Goal: Communication & Community: Answer question/provide support

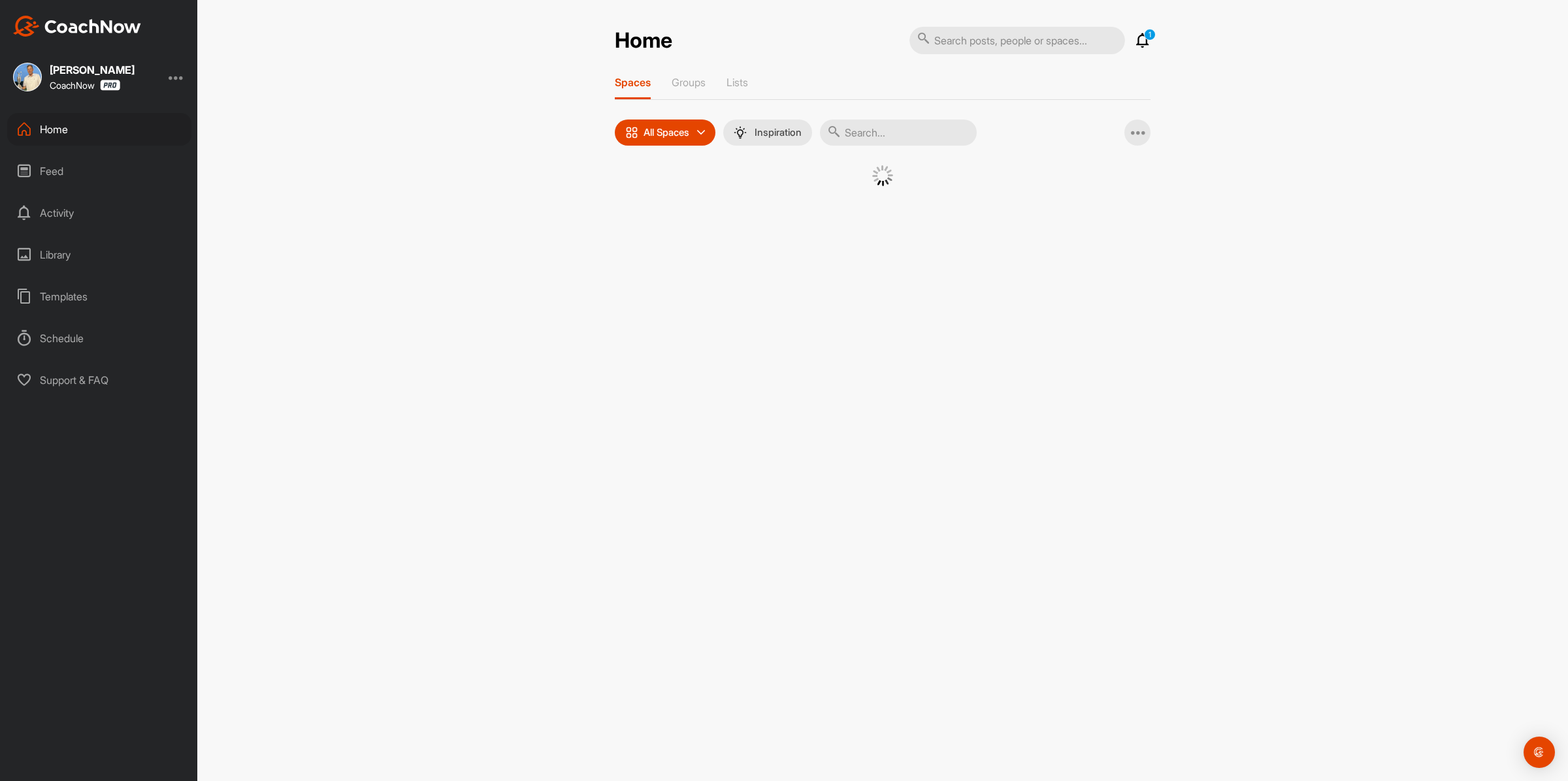
click at [864, 134] on input "text" at bounding box center [898, 132] width 157 height 26
paste input "[PERSON_NAME]"
type input "[PERSON_NAME]"
click at [772, 214] on div "TG" at bounding box center [761, 199] width 68 height 68
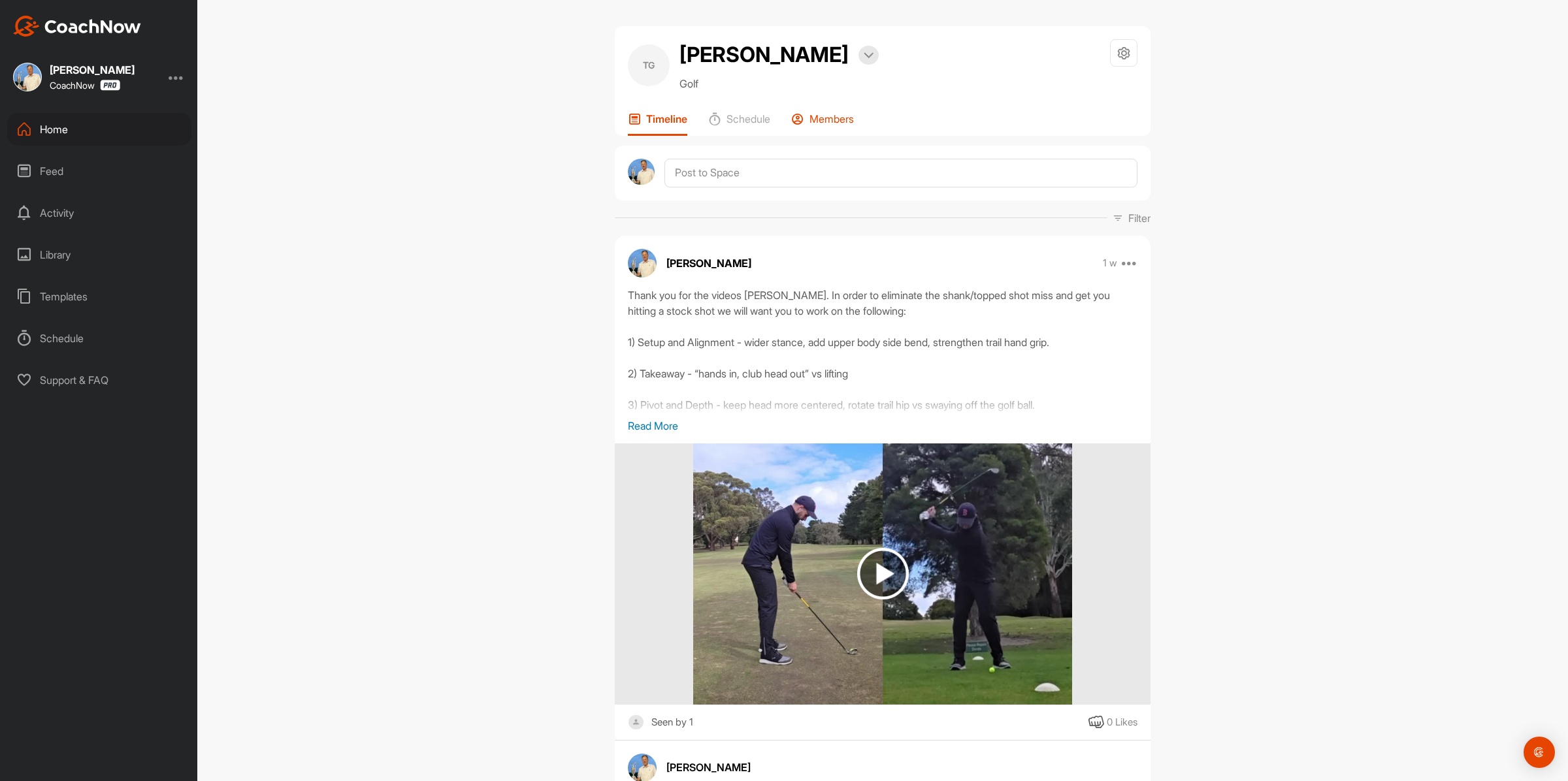
click at [801, 126] on icon at bounding box center [797, 118] width 13 height 13
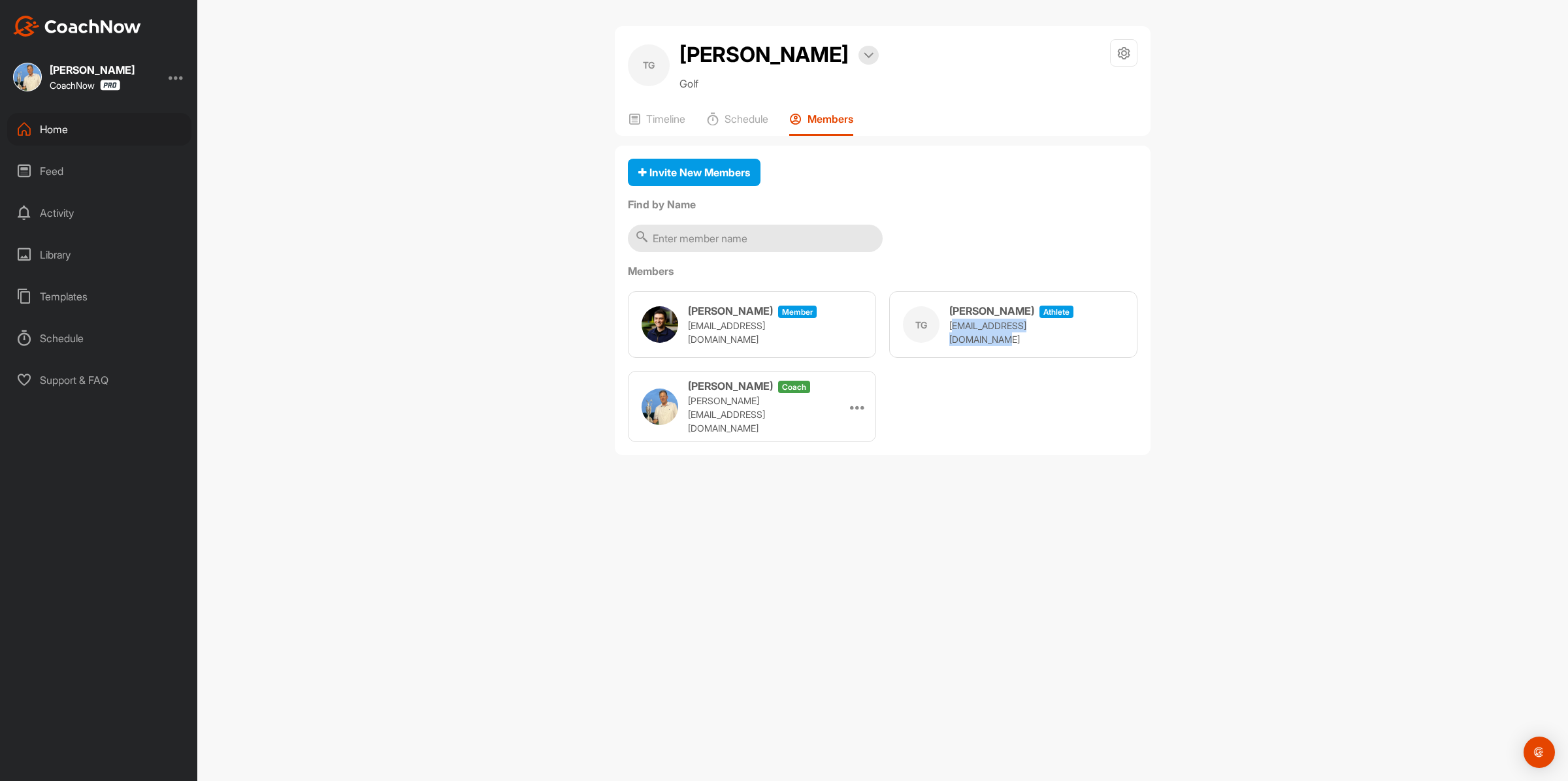
drag, startPoint x: 951, startPoint y: 363, endPoint x: 1104, endPoint y: 369, distance: 153.1
click at [1104, 358] on div "TG [PERSON_NAME] athlete [EMAIL_ADDRESS][DOMAIN_NAME]" at bounding box center [1013, 325] width 248 height 67
copy p ".[EMAIL_ADDRESS][DOMAIN_NAME]"
click at [656, 126] on p "Timeline" at bounding box center [666, 118] width 39 height 13
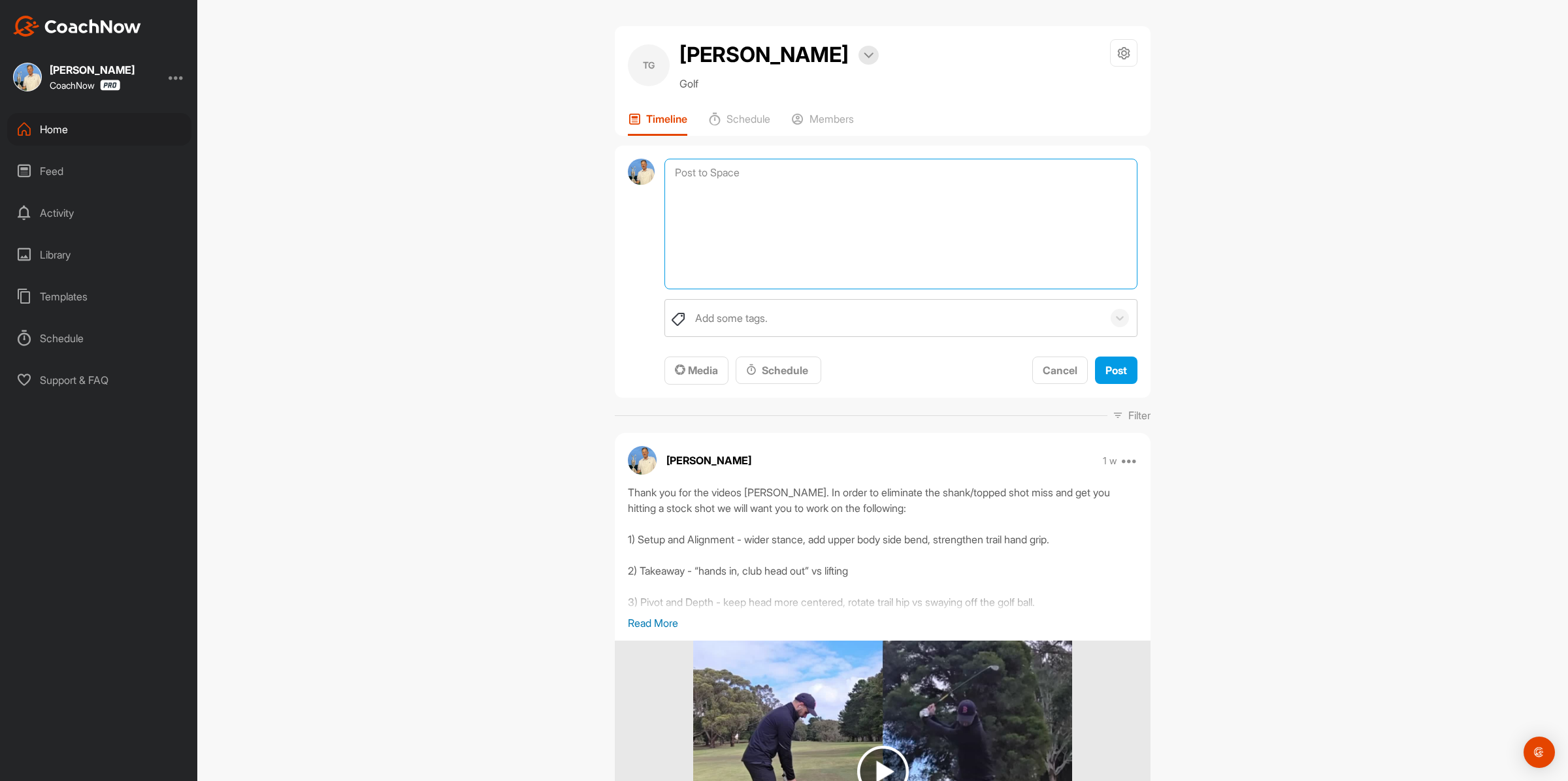
click at [844, 201] on textarea at bounding box center [900, 224] width 473 height 131
paste textarea "[First Name], I am checking in to see if you have any questions regarding your …"
drag, startPoint x: 730, startPoint y: 200, endPoint x: 595, endPoint y: 202, distance: 135.0
type textarea "Hey [PERSON_NAME], I am checking in to see if you have any questions regarding …"
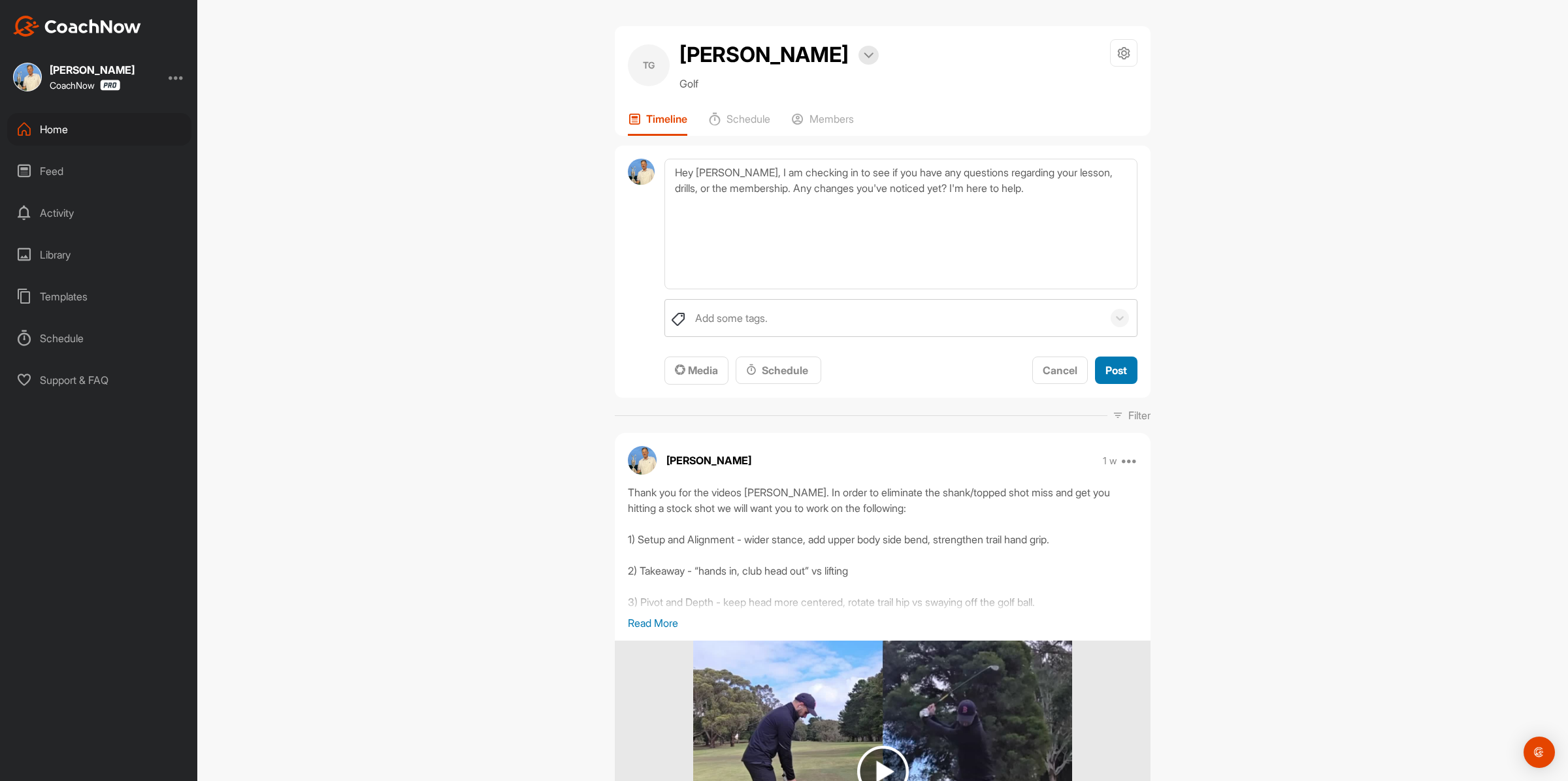
click at [1111, 377] on span "Post" at bounding box center [1116, 370] width 21 height 13
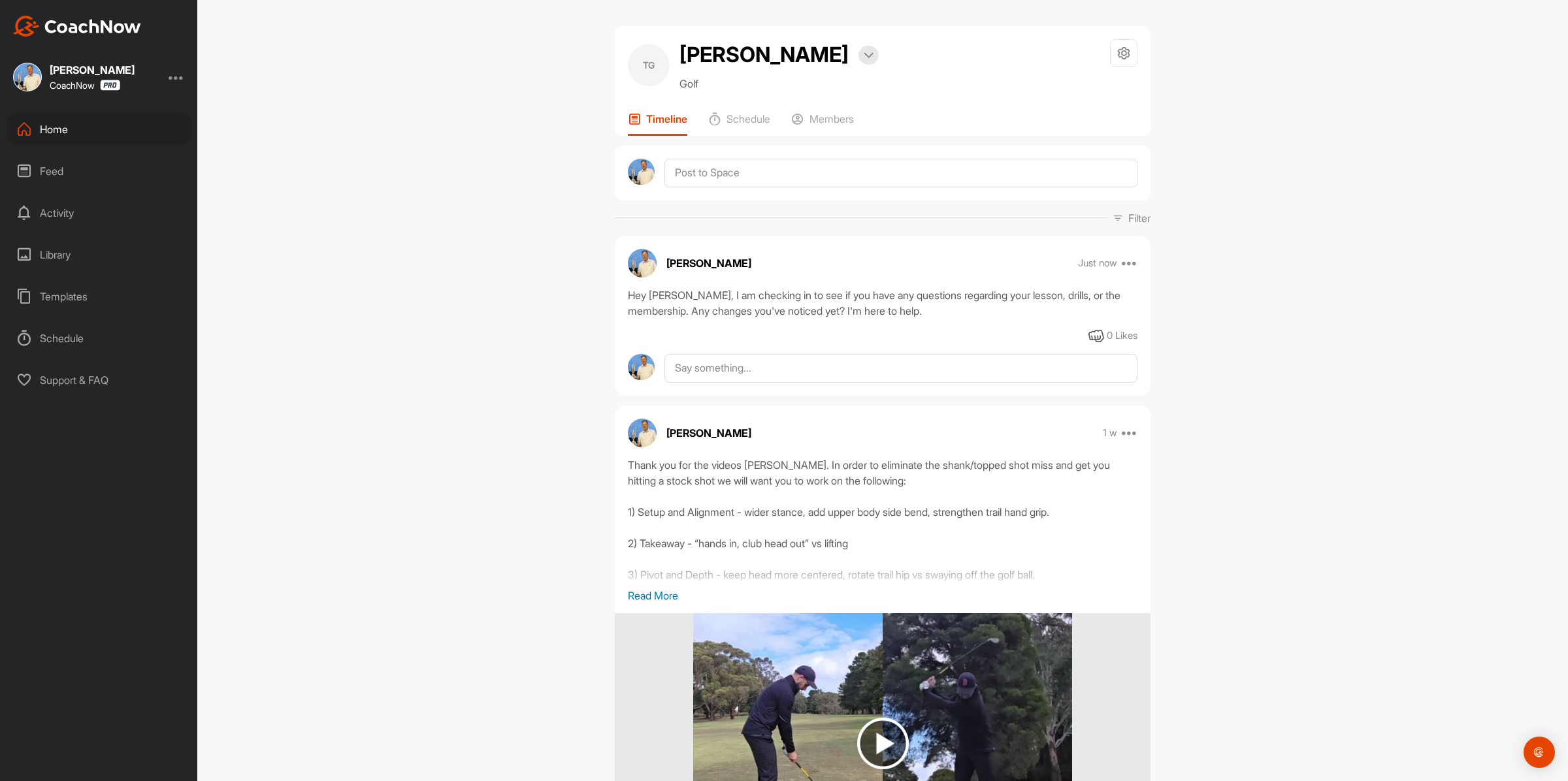
click at [66, 124] on div "Home" at bounding box center [99, 129] width 184 height 33
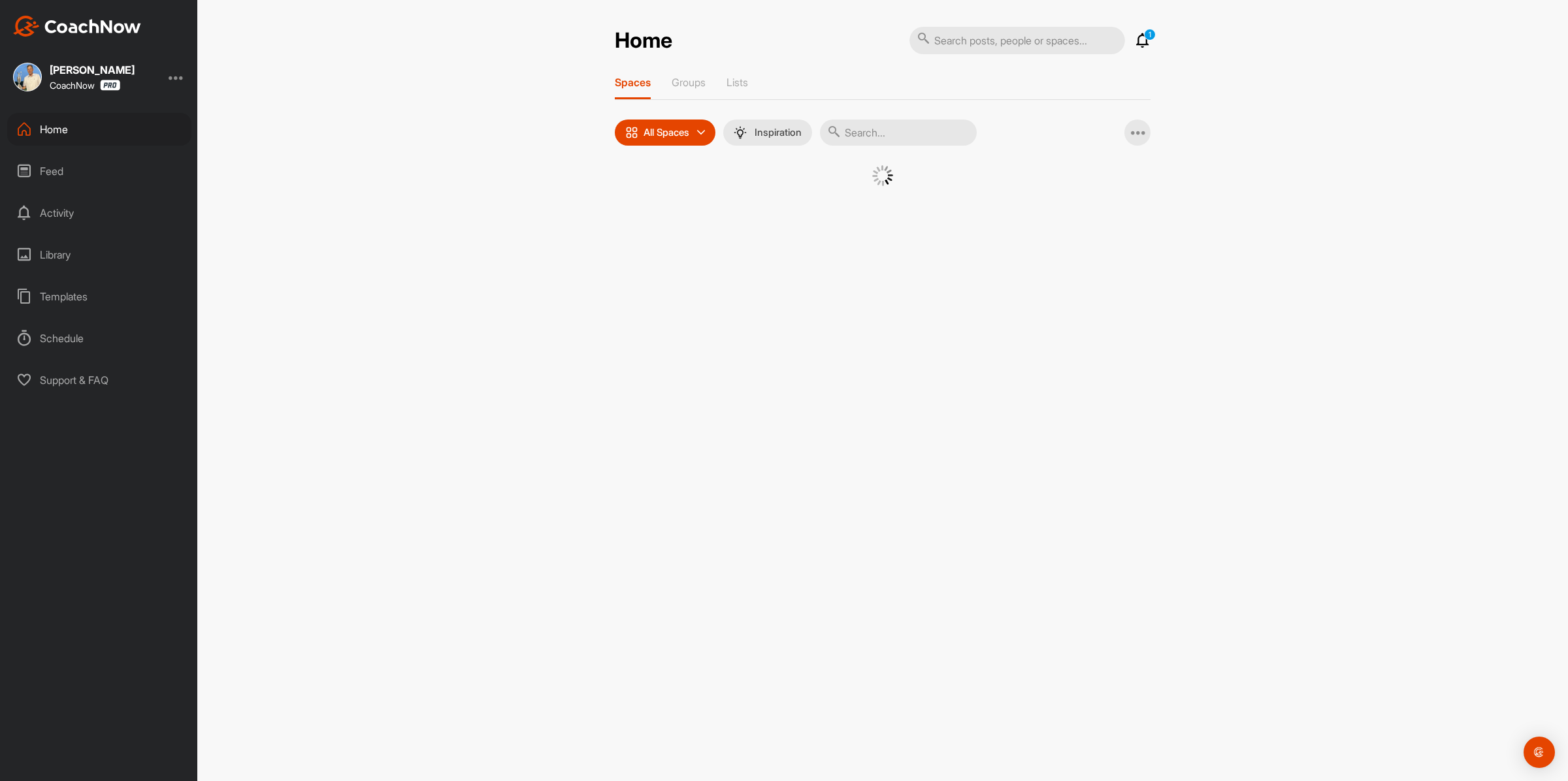
click at [883, 135] on input "text" at bounding box center [898, 132] width 157 height 26
paste input "[PERSON_NAME]"
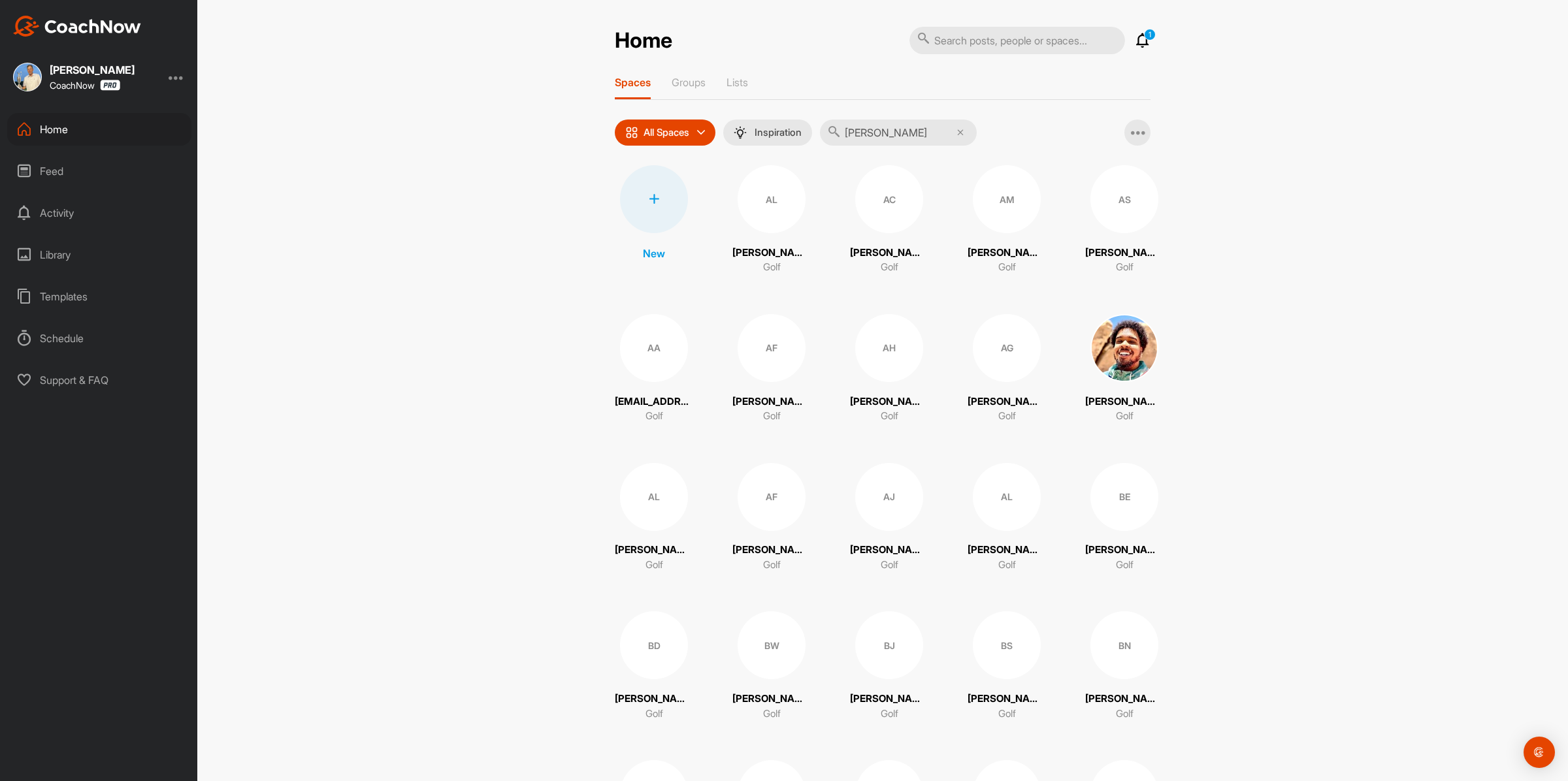
type input "Steve Houtz"
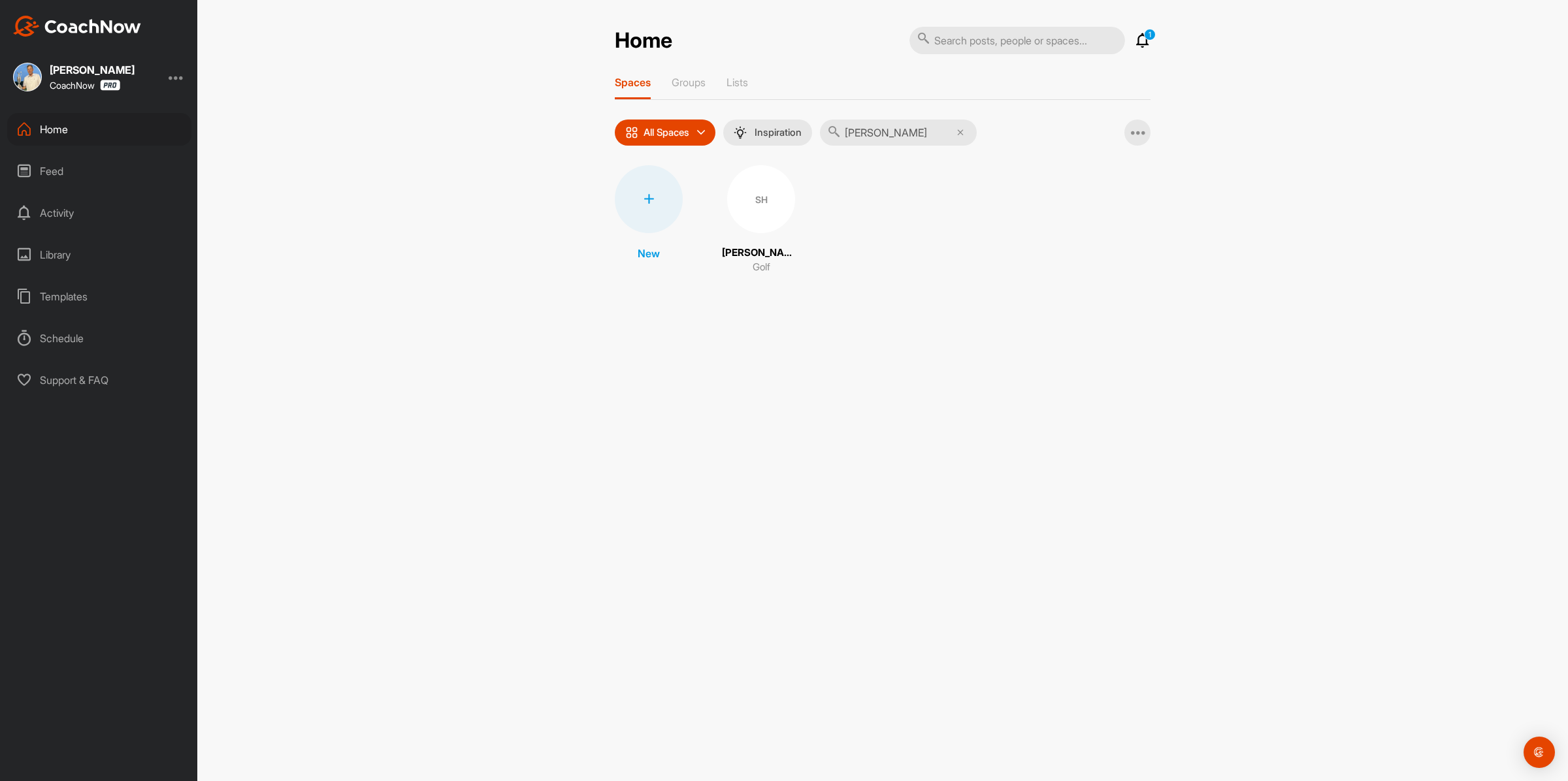
click at [760, 231] on div "SH" at bounding box center [761, 199] width 68 height 68
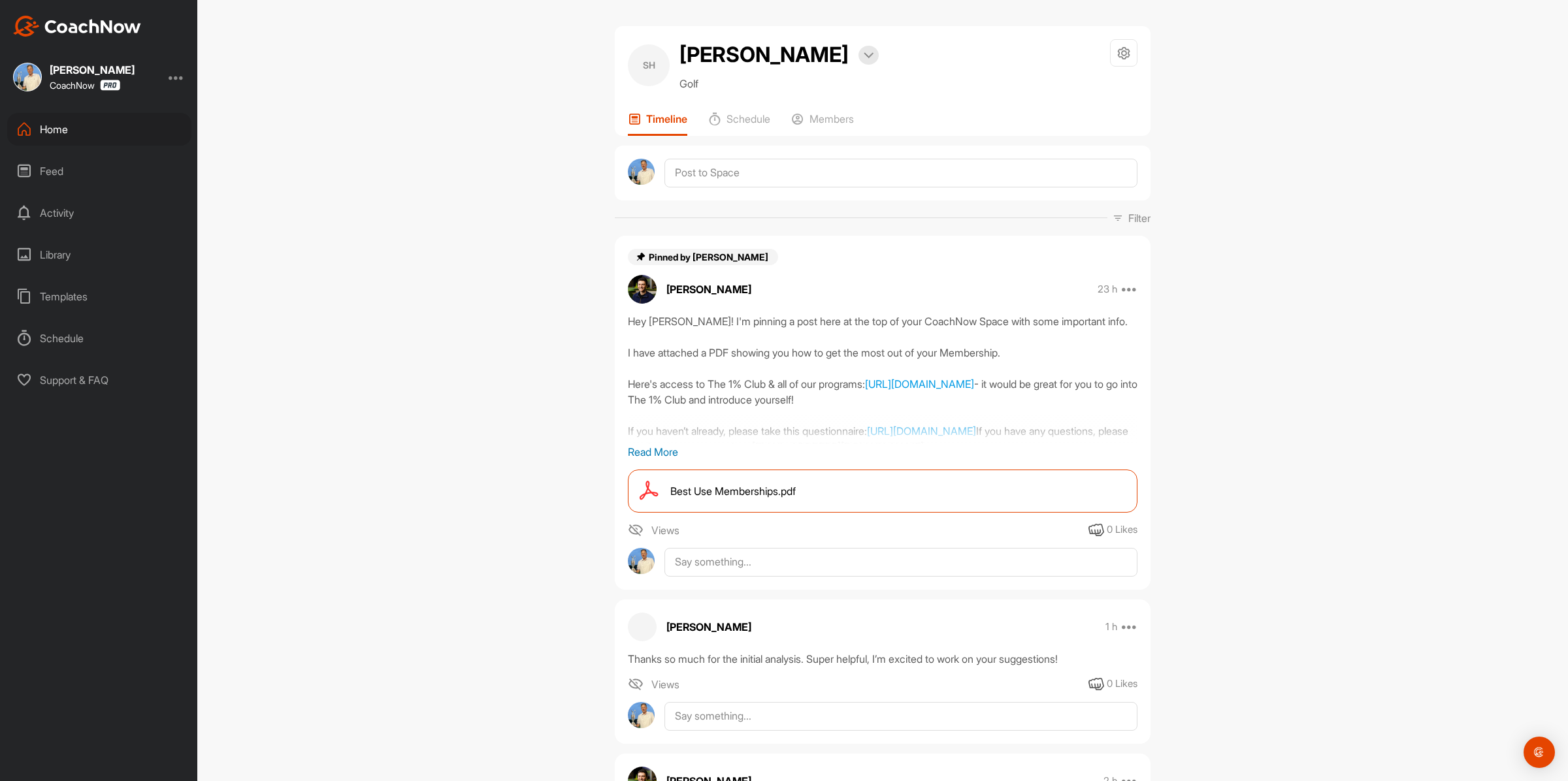
click at [85, 135] on div "Home" at bounding box center [99, 129] width 184 height 33
